Goal: Check status: Check status

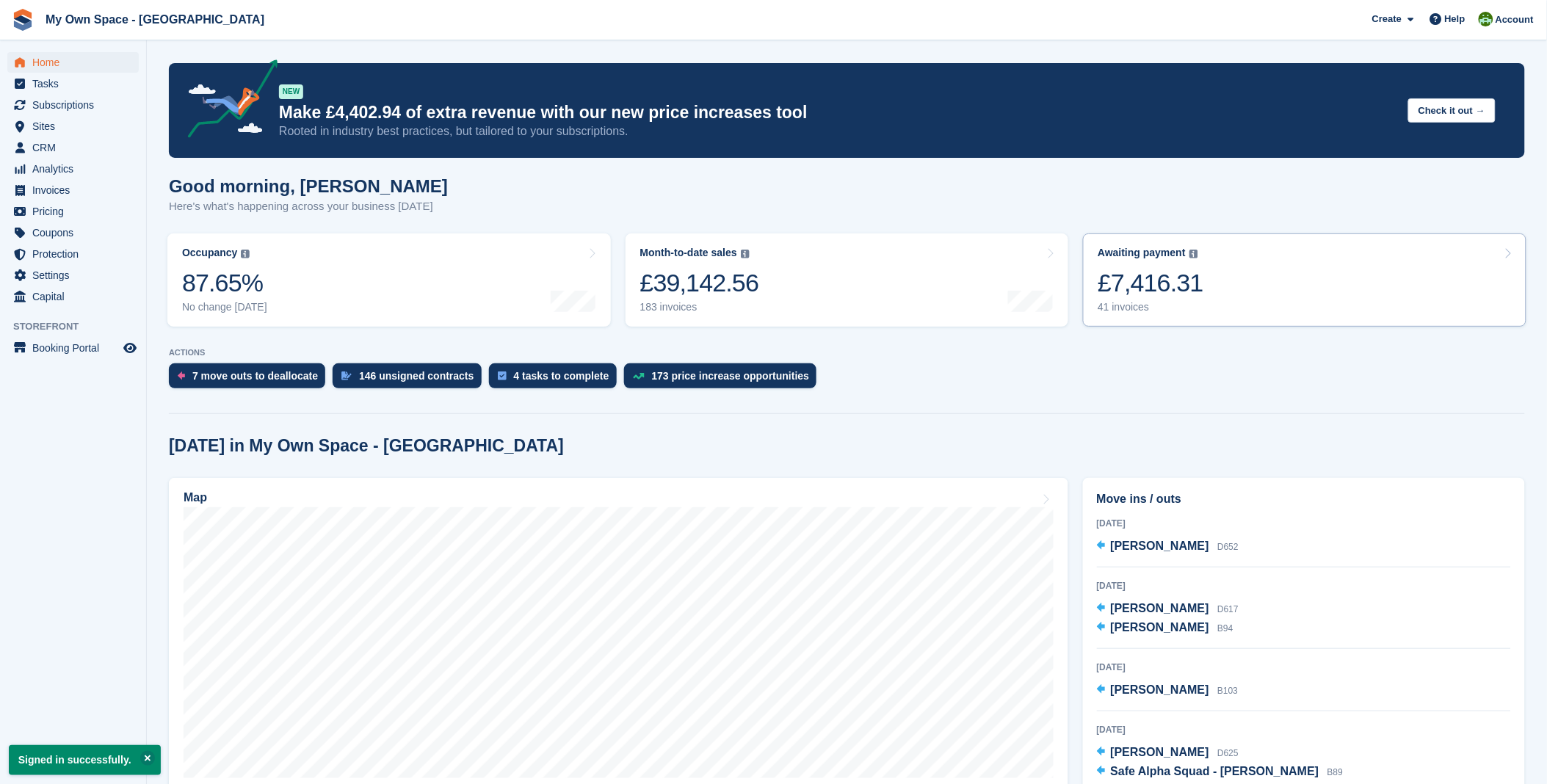
click at [1181, 265] on div "Awaiting payment The total outstanding balance on all open invoices. £7,416.31 …" at bounding box center [1150, 279] width 106 height 67
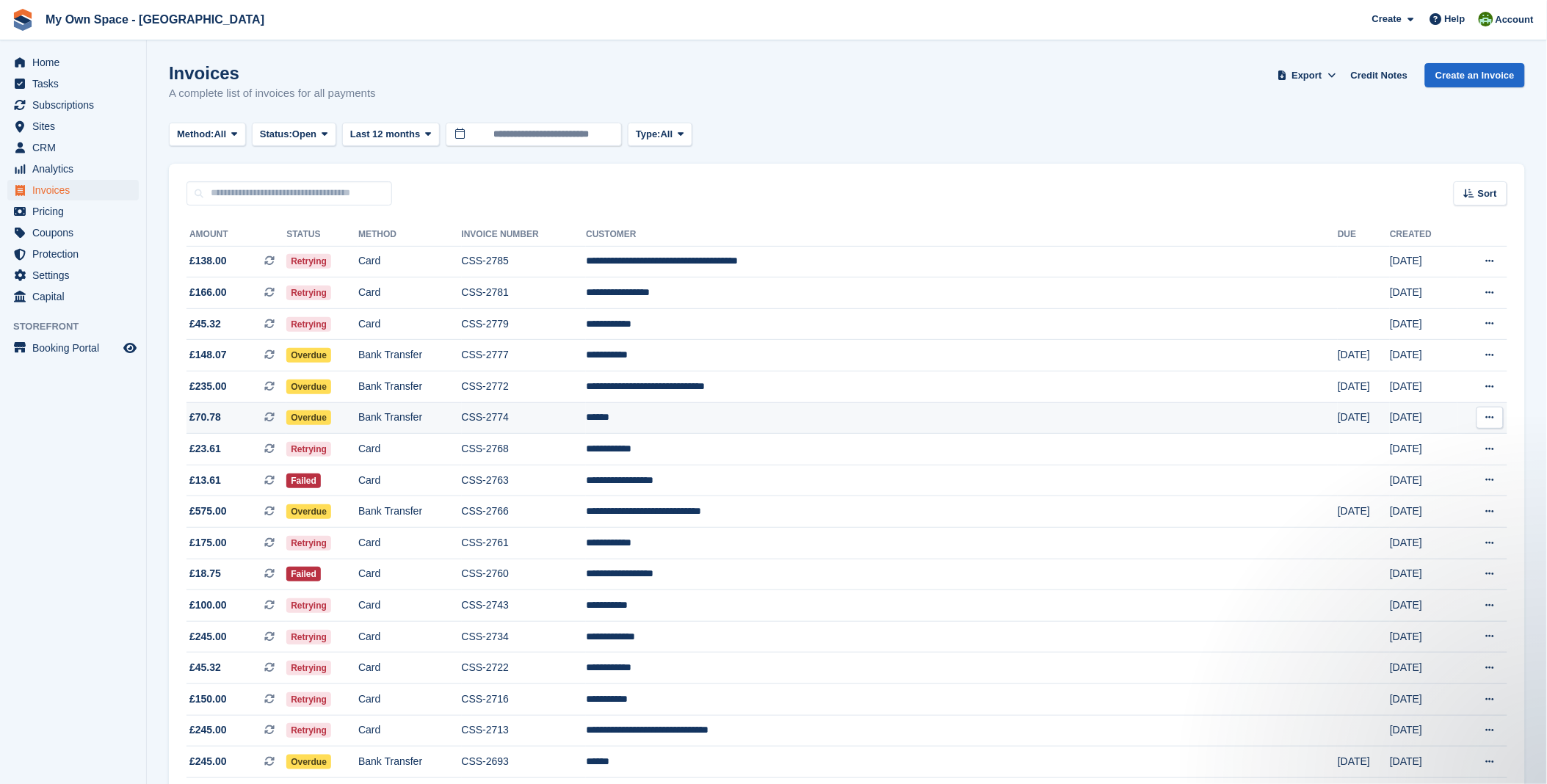
click at [779, 414] on td "******" at bounding box center [962, 418] width 752 height 32
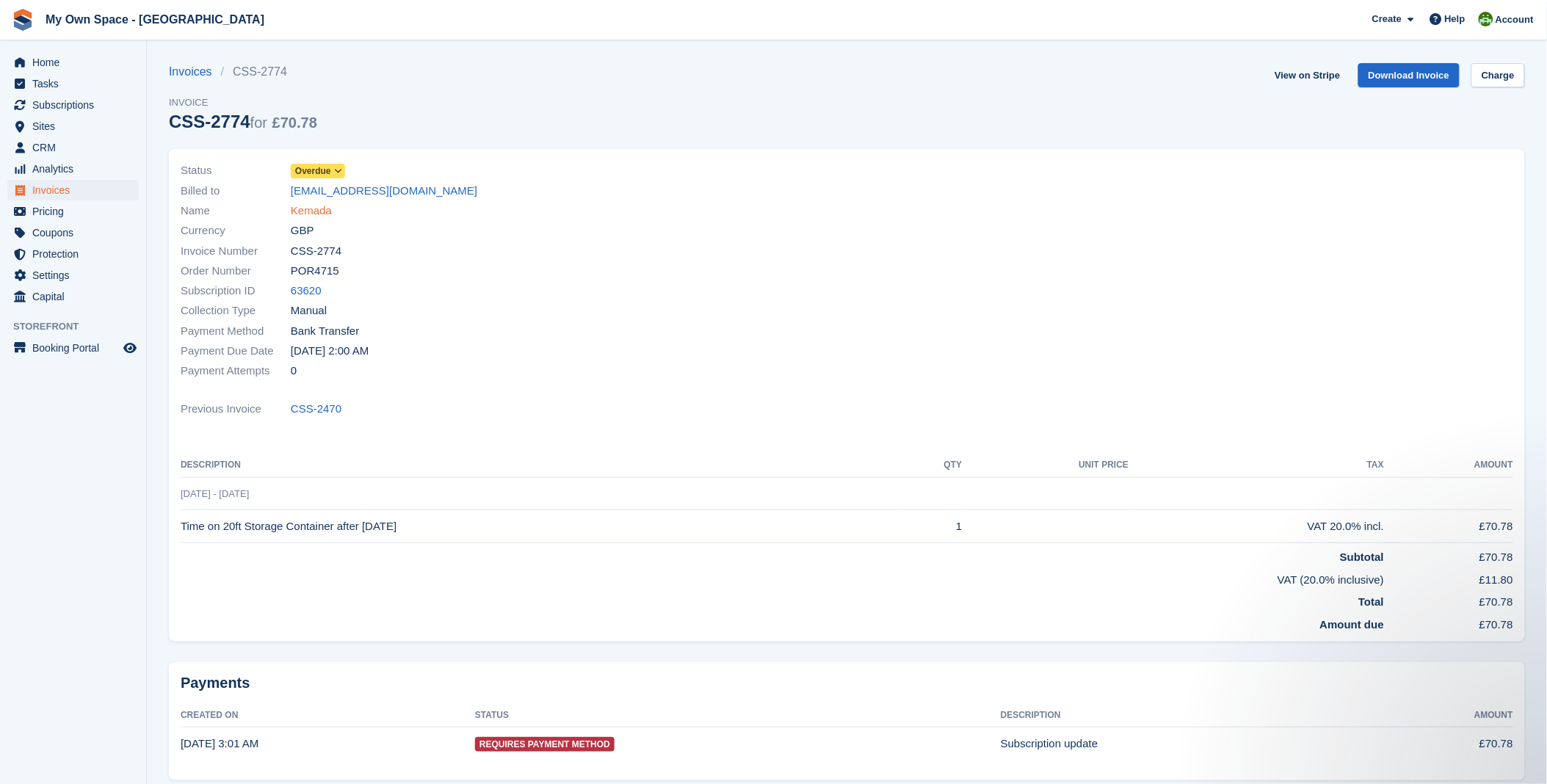
click at [305, 214] on link "Kemada" at bounding box center [311, 210] width 41 height 16
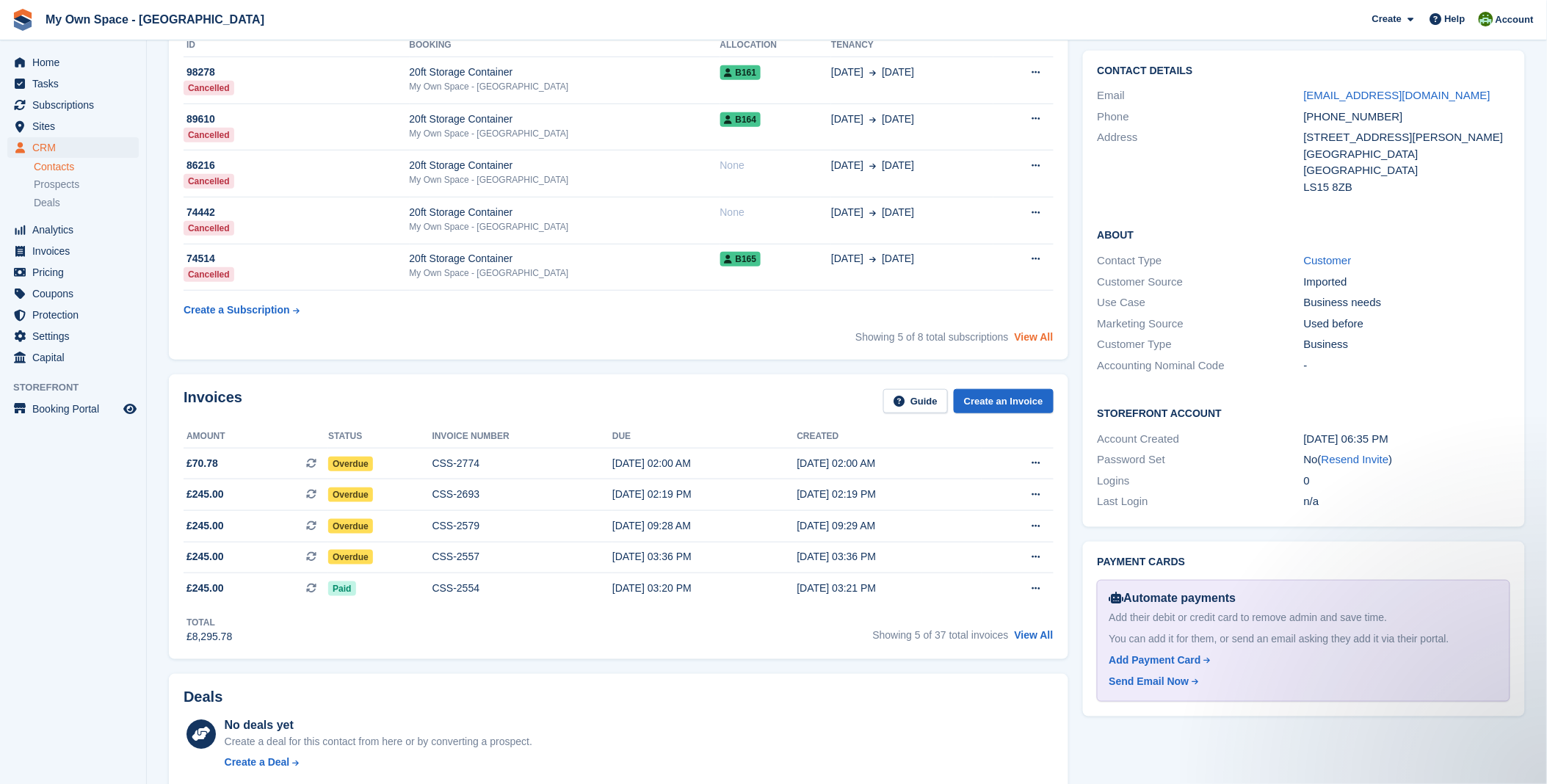
click at [1033, 340] on link "View All" at bounding box center [1034, 337] width 39 height 12
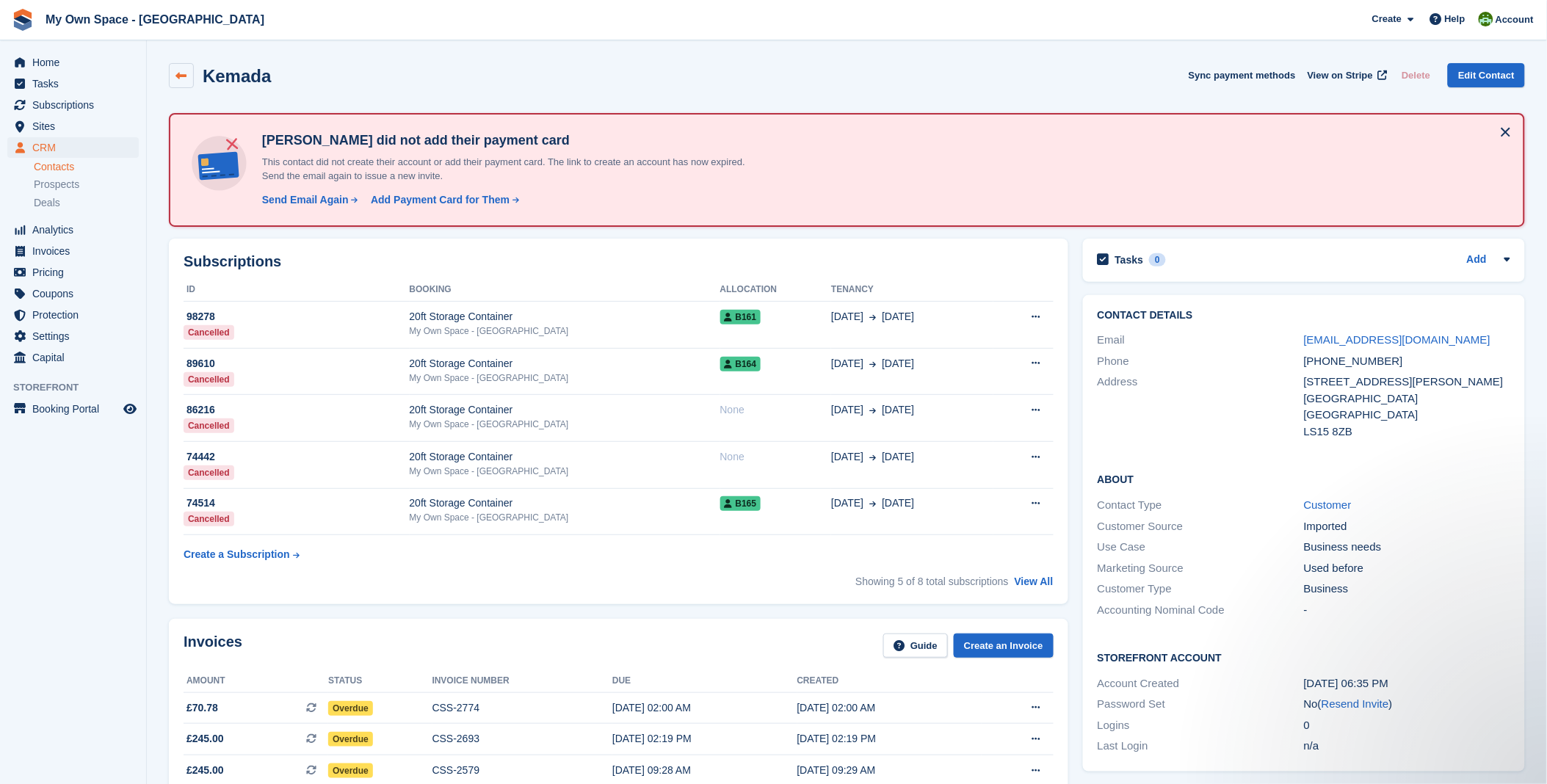
click at [178, 71] on icon at bounding box center [181, 76] width 11 height 11
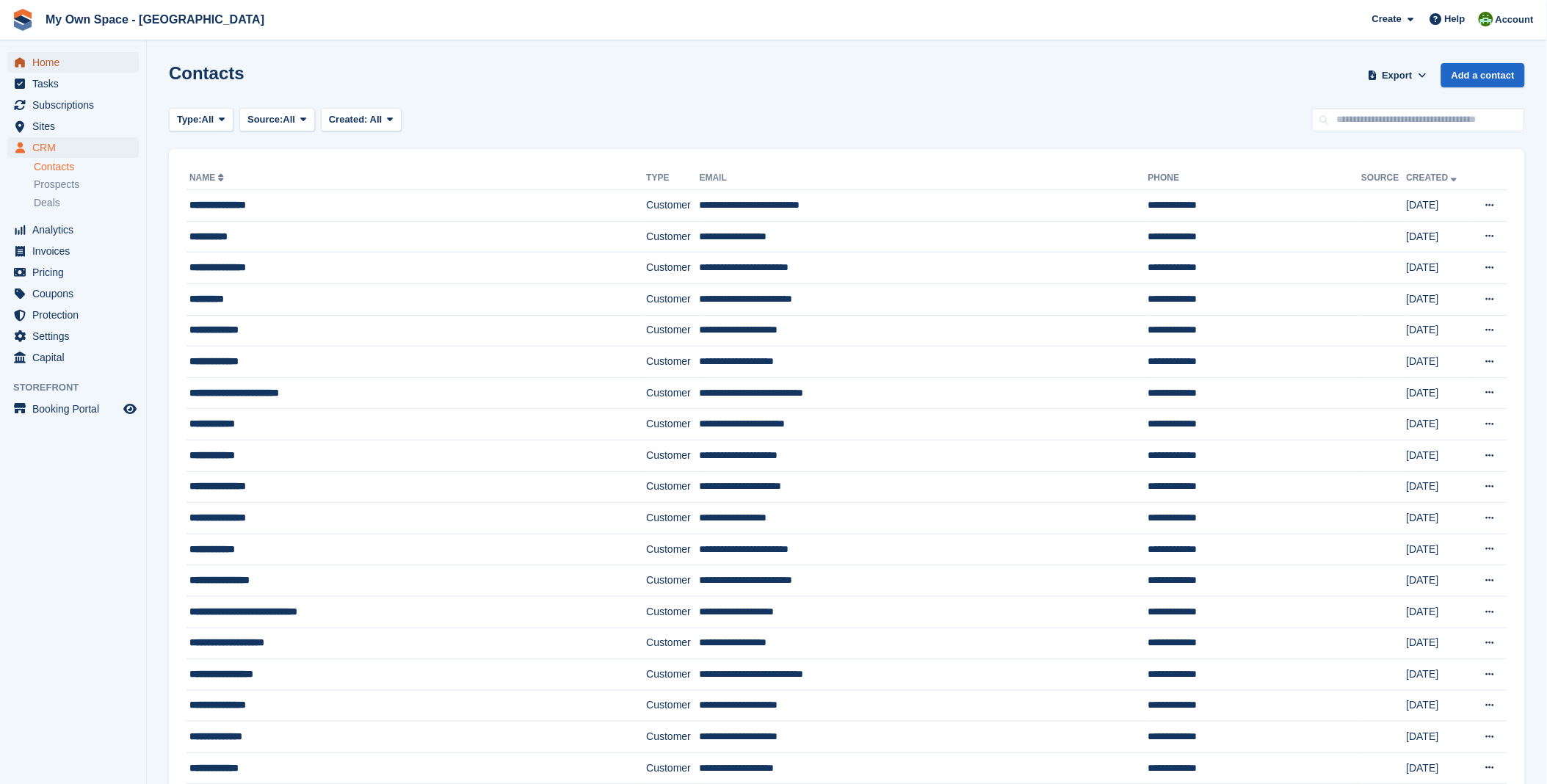
click at [43, 66] on span "Home" at bounding box center [76, 62] width 88 height 20
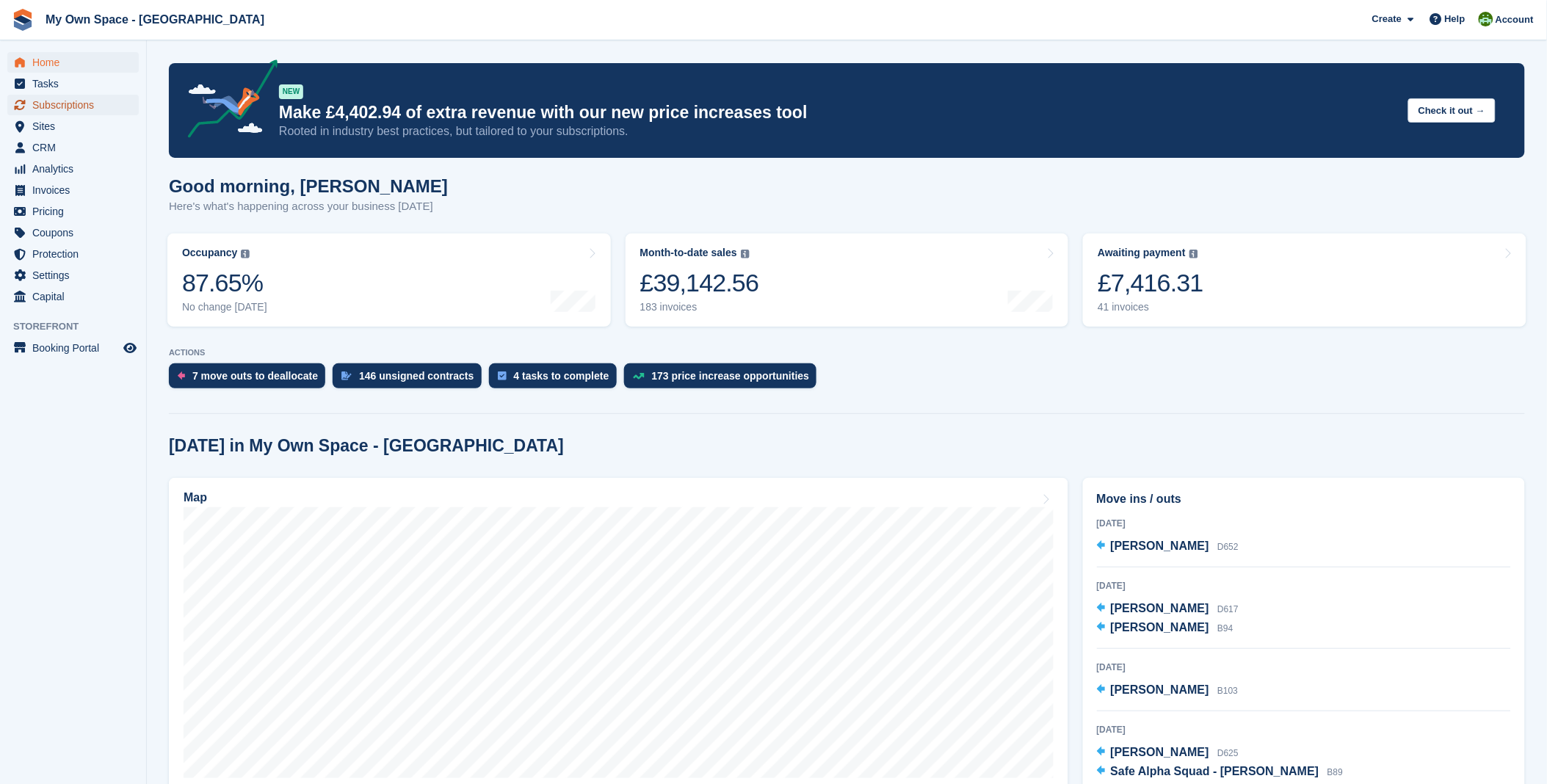
click at [78, 104] on span "Subscriptions" at bounding box center [76, 105] width 88 height 20
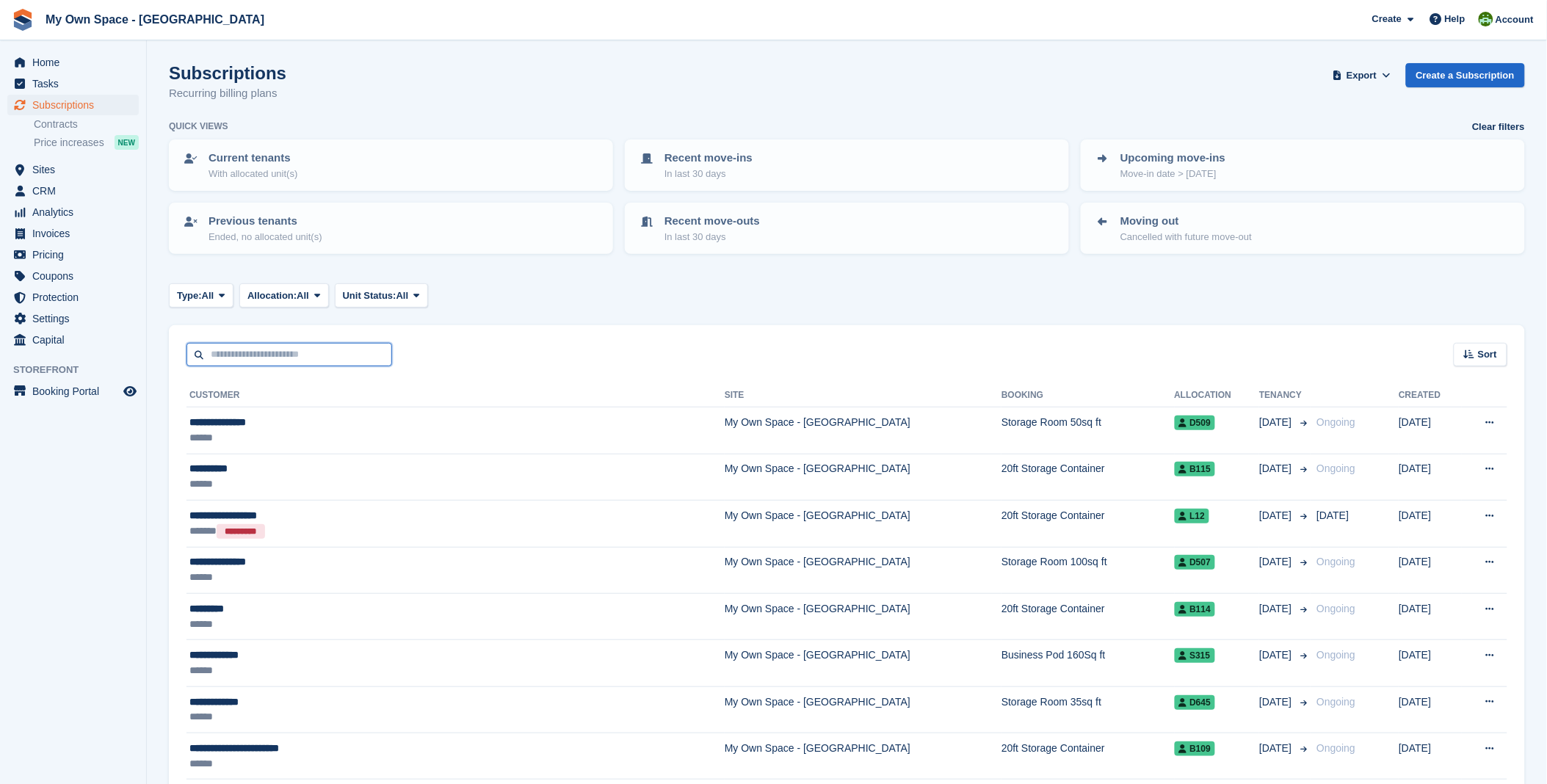
click at [309, 349] on input "text" at bounding box center [289, 355] width 205 height 24
type input "******"
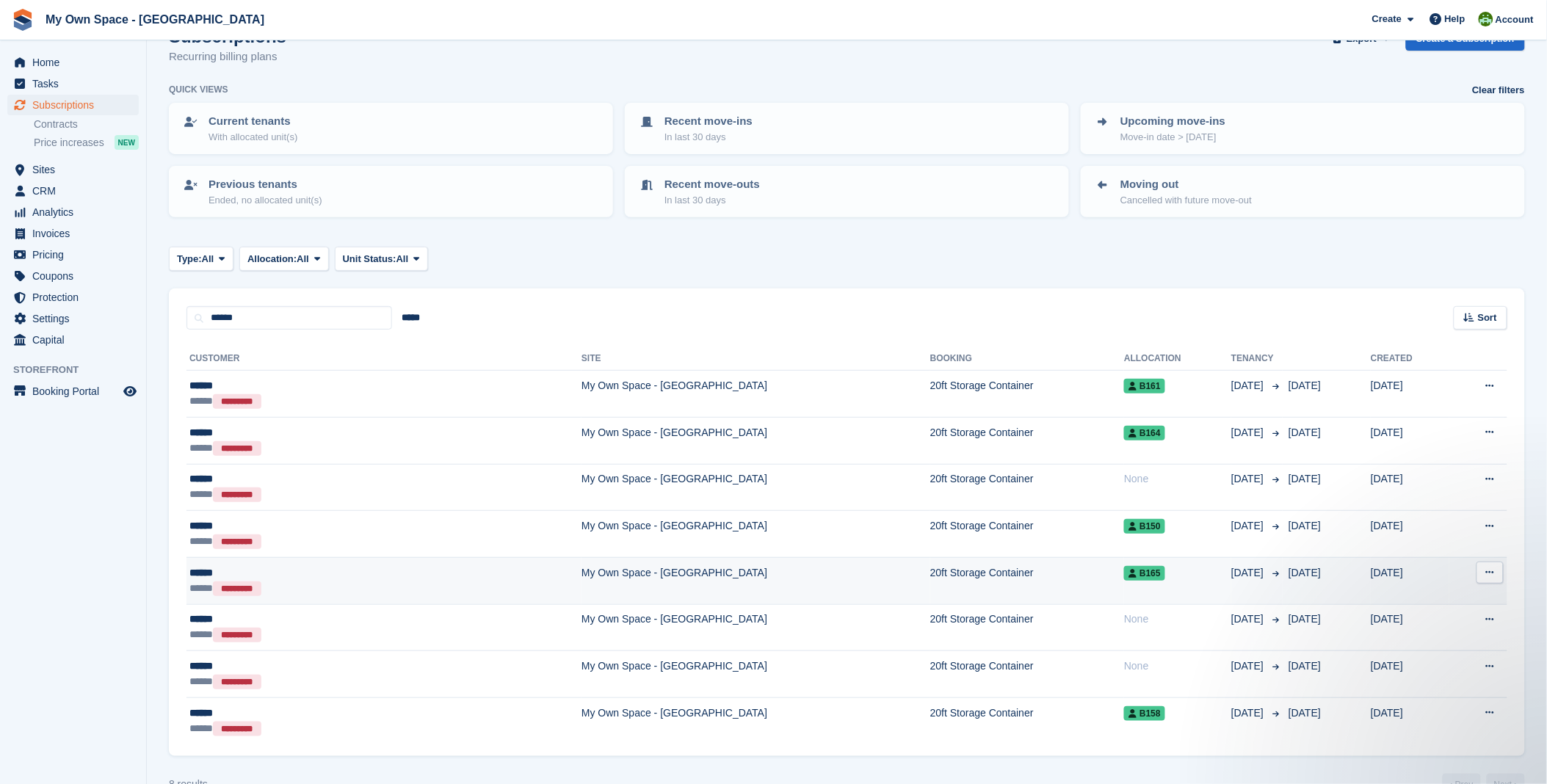
scroll to position [68, 0]
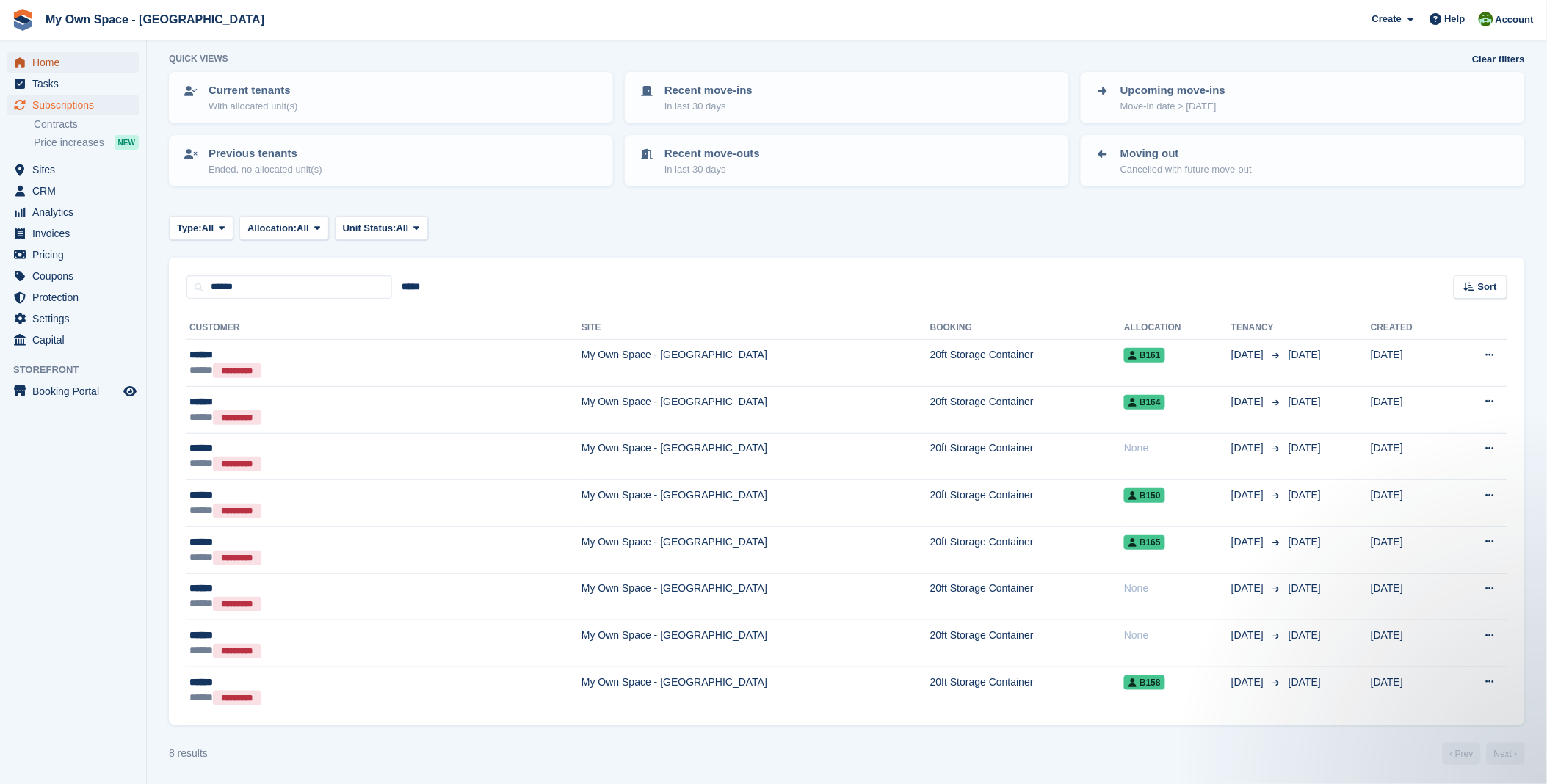
click at [60, 52] on span "Home" at bounding box center [76, 62] width 88 height 20
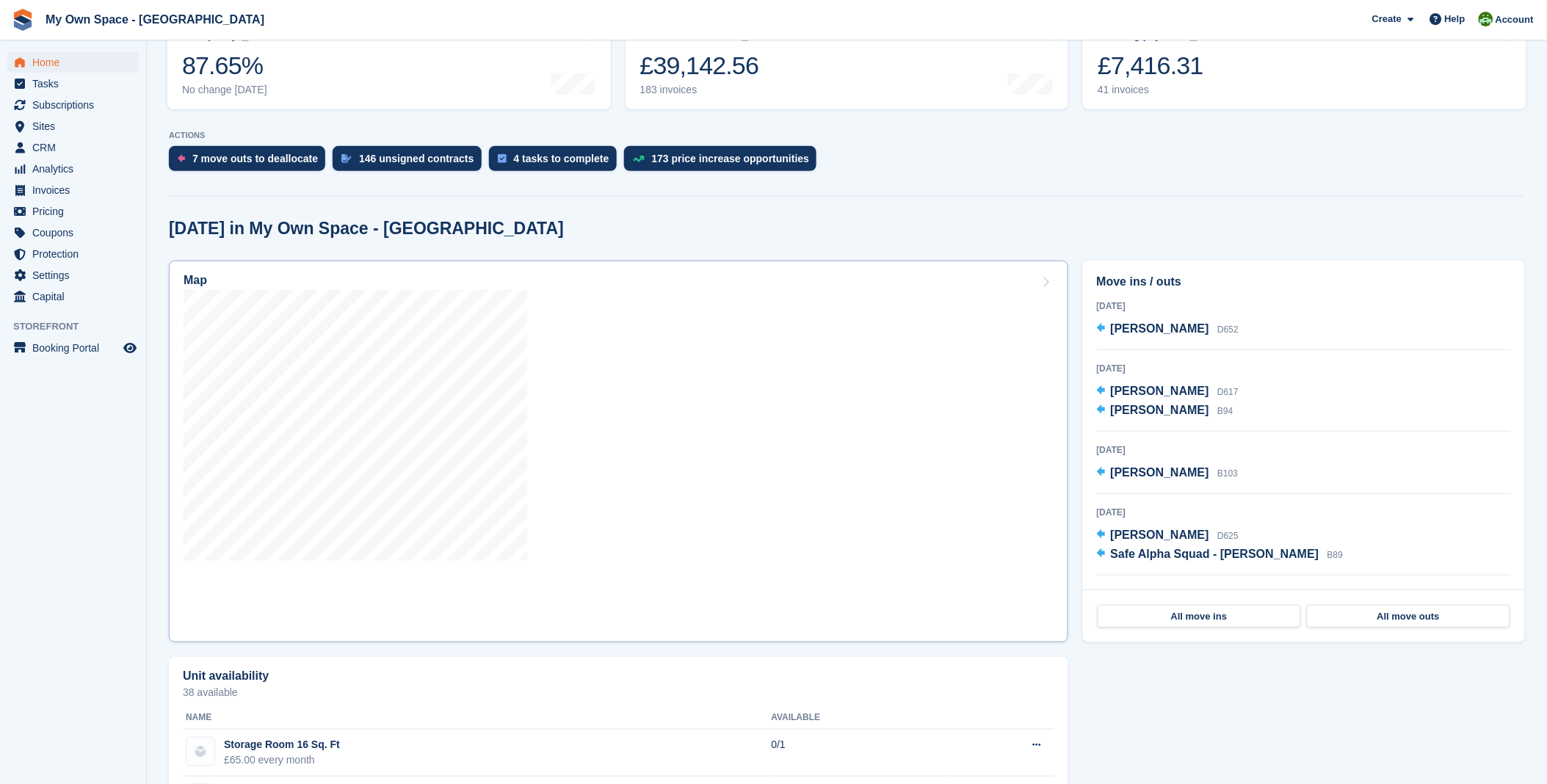
scroll to position [81, 0]
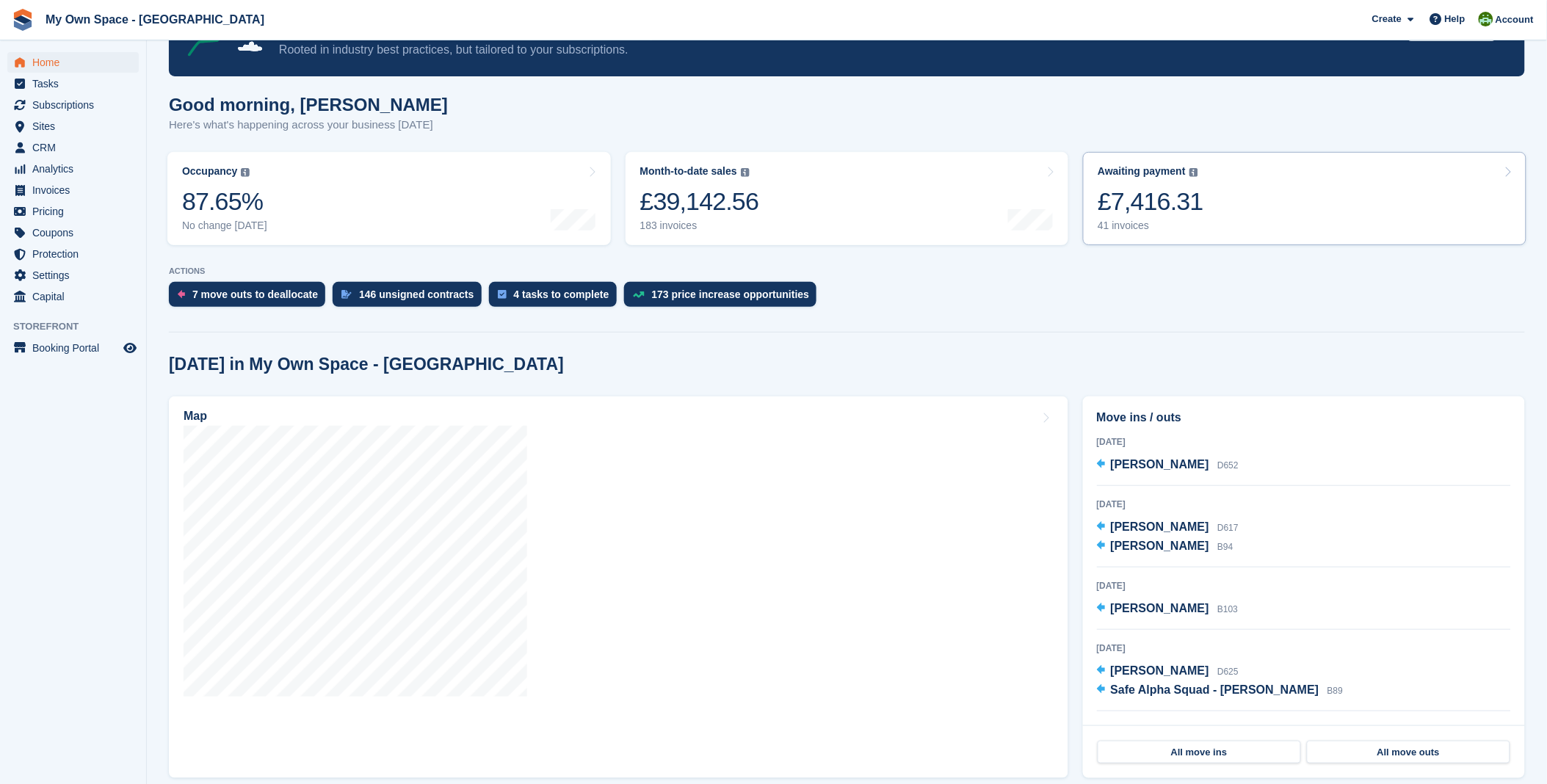
click at [757, 229] on div "41 invoices" at bounding box center [1150, 225] width 106 height 13
